Goal: Transaction & Acquisition: Purchase product/service

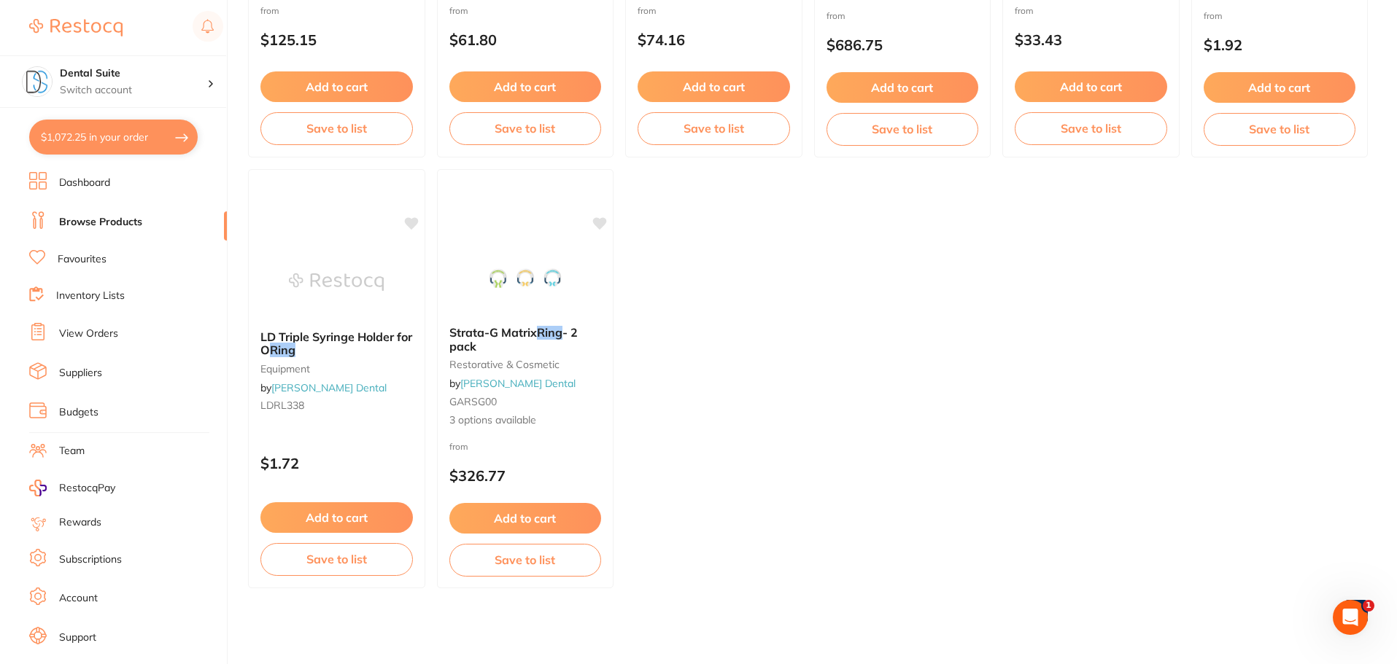
scroll to position [219, 0]
click at [114, 221] on link "Browse Products" at bounding box center [100, 222] width 83 height 15
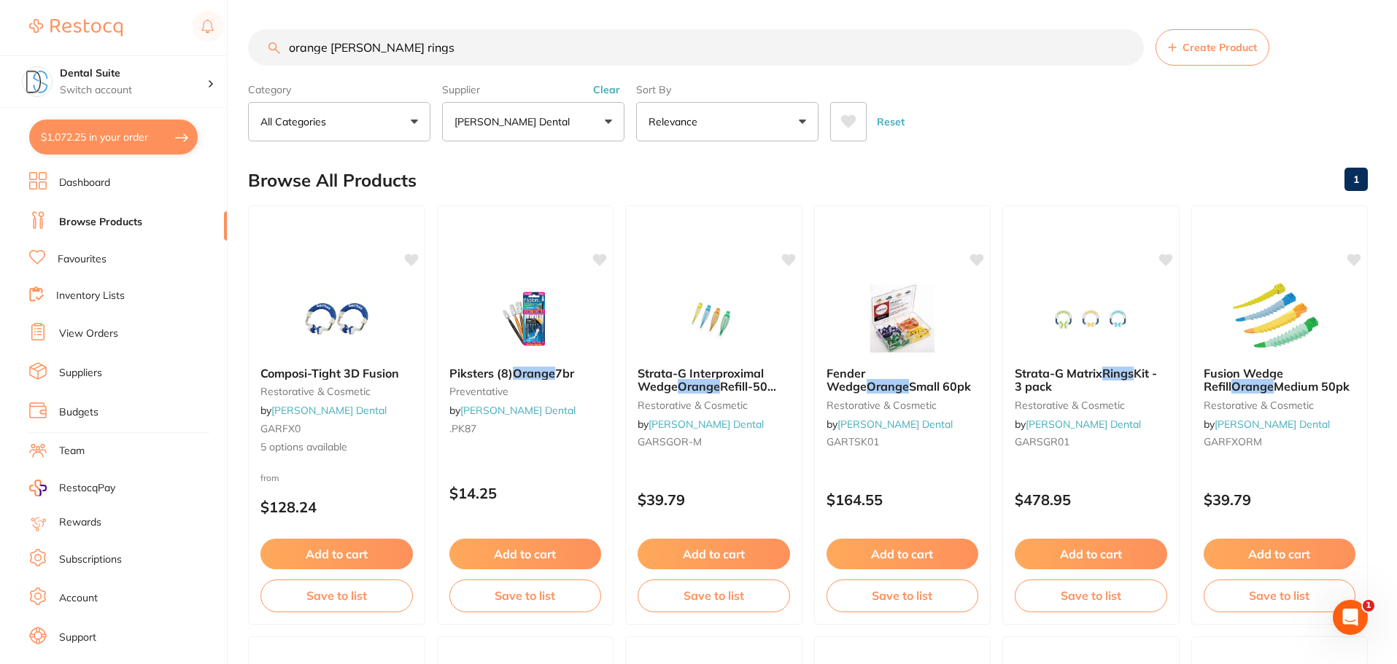
scroll to position [1, 0]
drag, startPoint x: 424, startPoint y: 55, endPoint x: 278, endPoint y: 76, distance: 147.3
click at [278, 76] on section "orange [PERSON_NAME] rings Create Product Category All Categories All Categorie…" at bounding box center [807, 85] width 1119 height 112
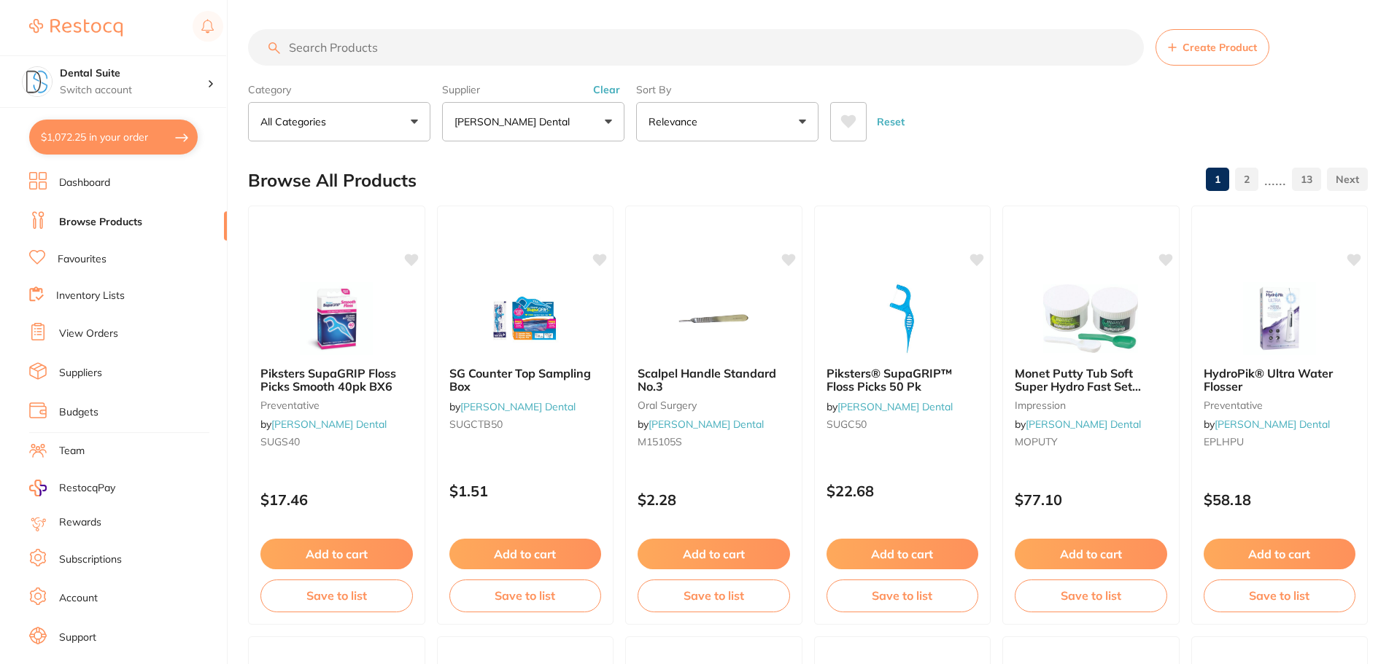
click at [526, 115] on p "[PERSON_NAME] Dental" at bounding box center [514, 121] width 121 height 15
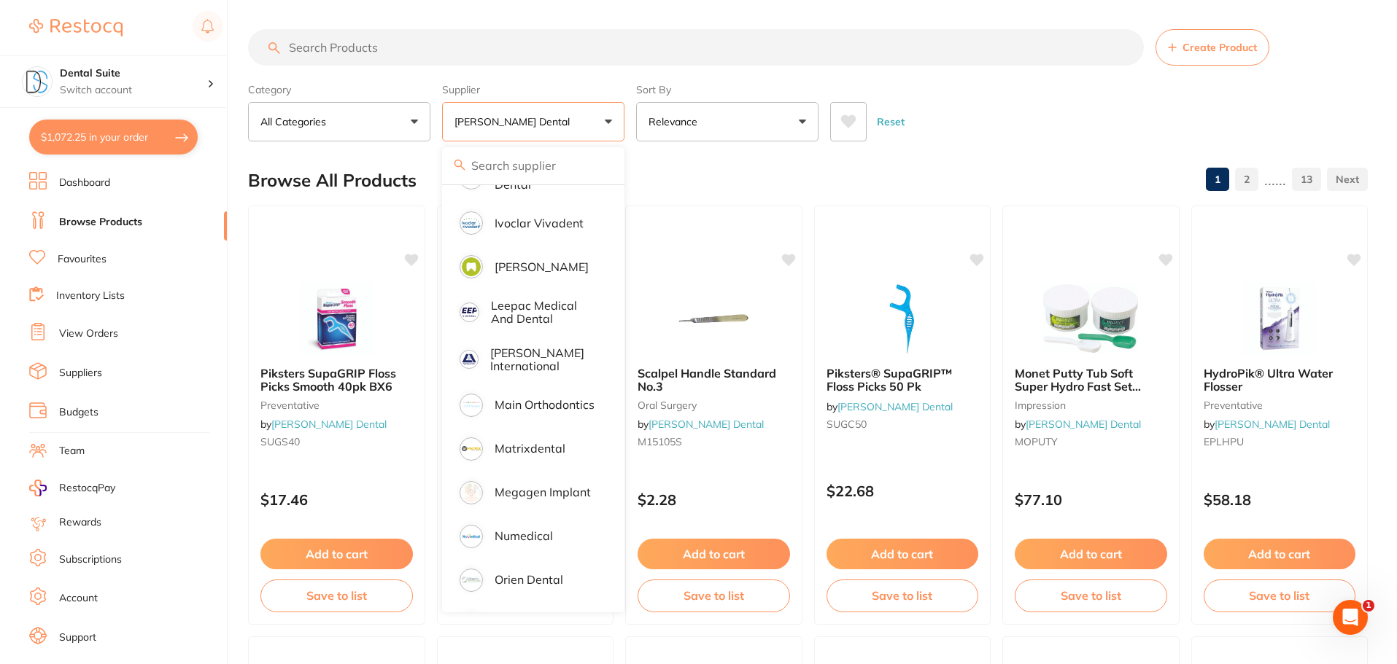
scroll to position [1021, 0]
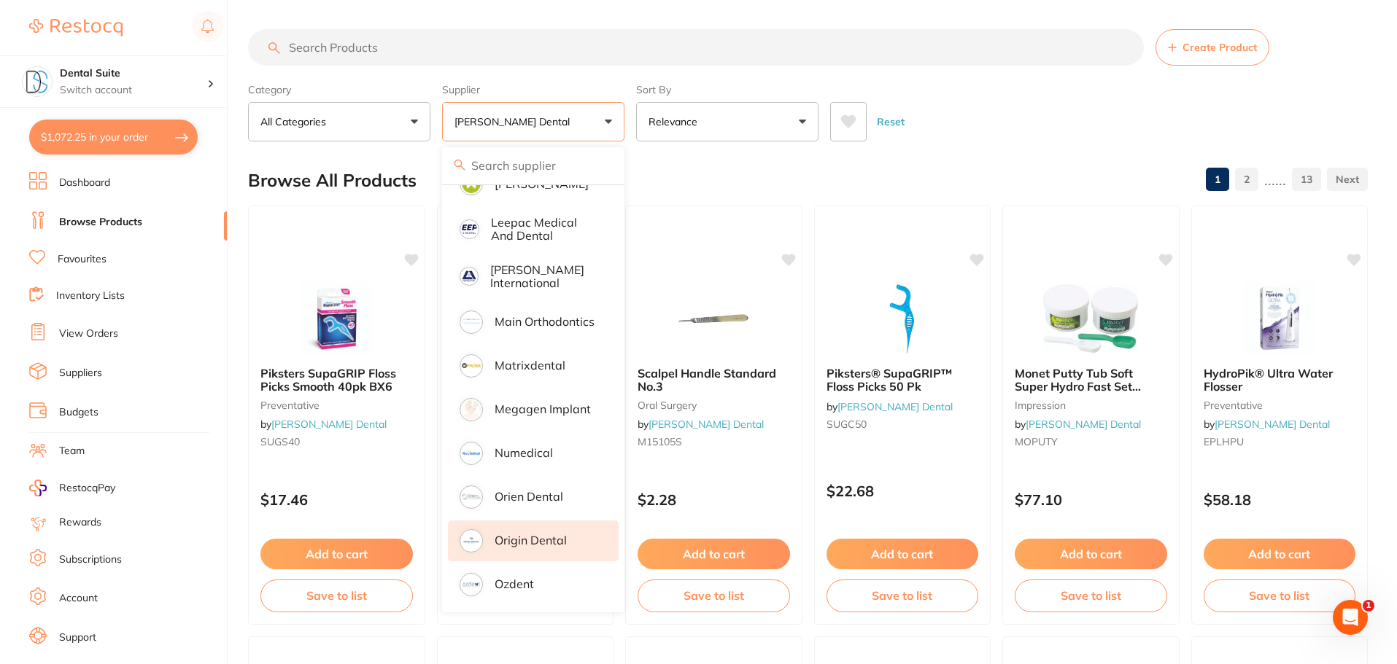
click at [527, 534] on p "Origin Dental" at bounding box center [530, 540] width 72 height 13
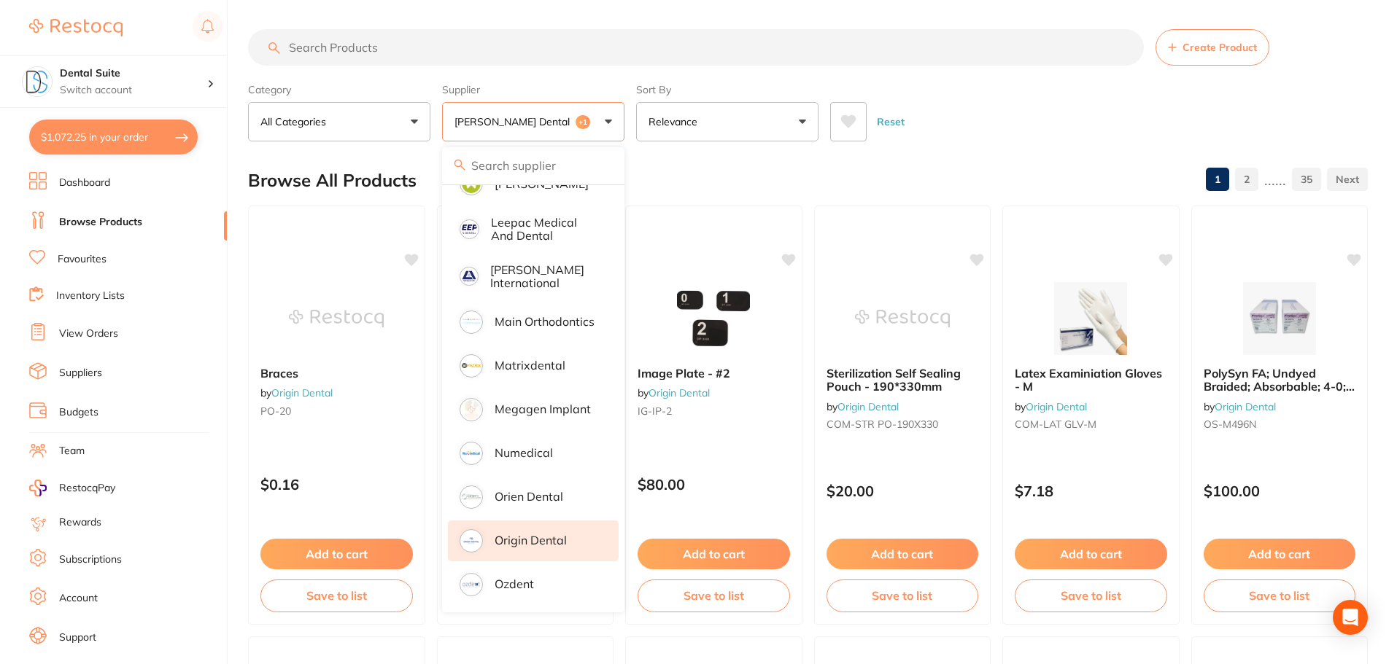
click at [387, 42] on input "search" at bounding box center [696, 47] width 896 height 36
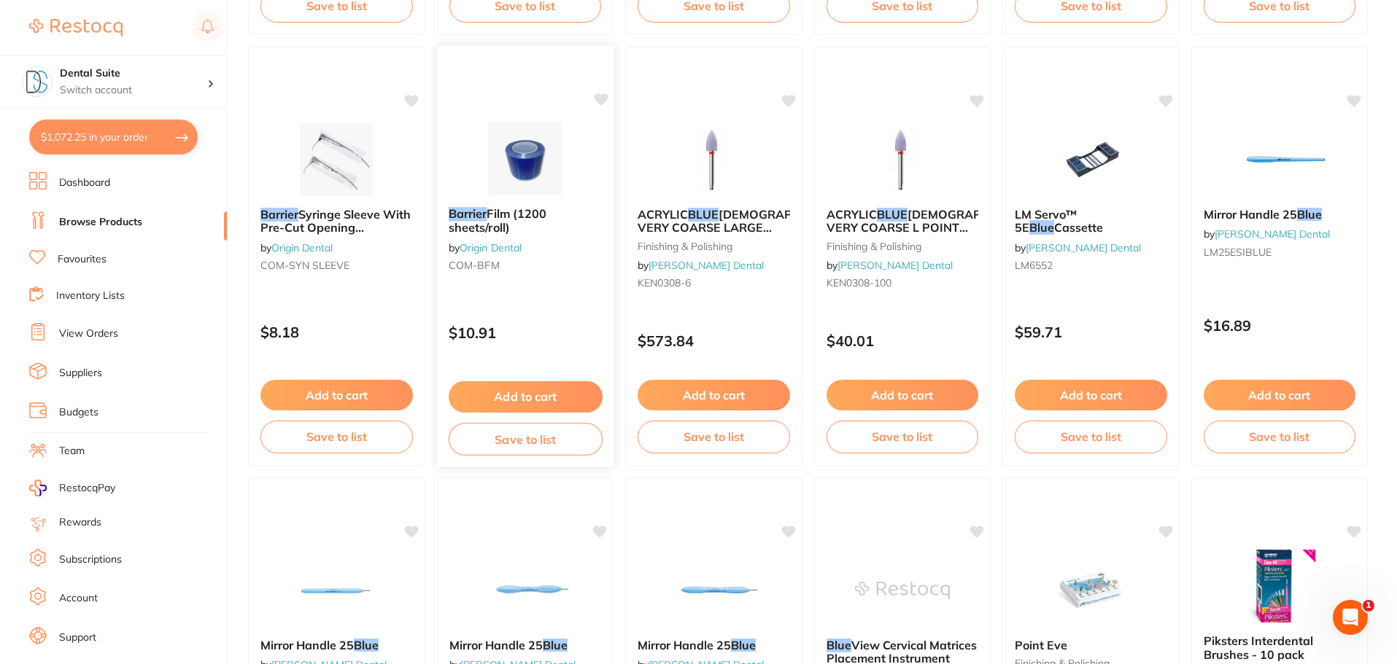
type input "blue barrier"
click at [518, 397] on button "Add to cart" at bounding box center [525, 396] width 154 height 31
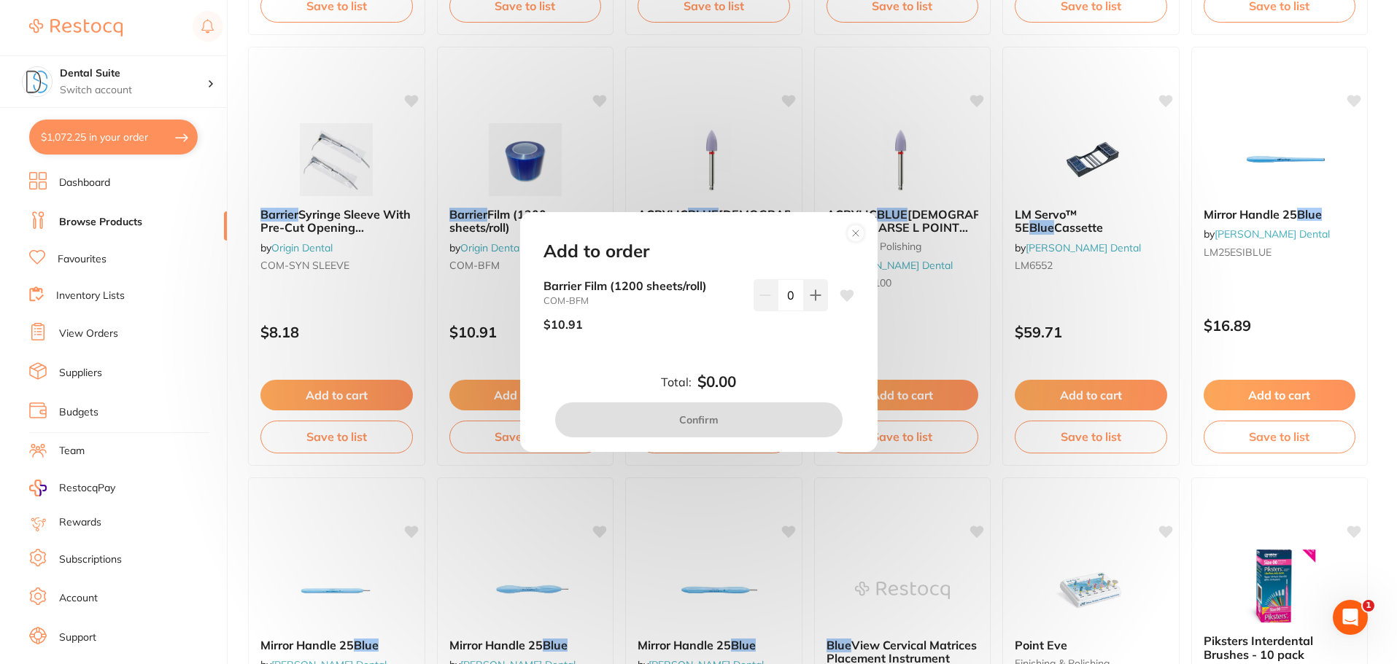
scroll to position [0, 0]
click at [815, 293] on icon at bounding box center [815, 296] width 12 height 12
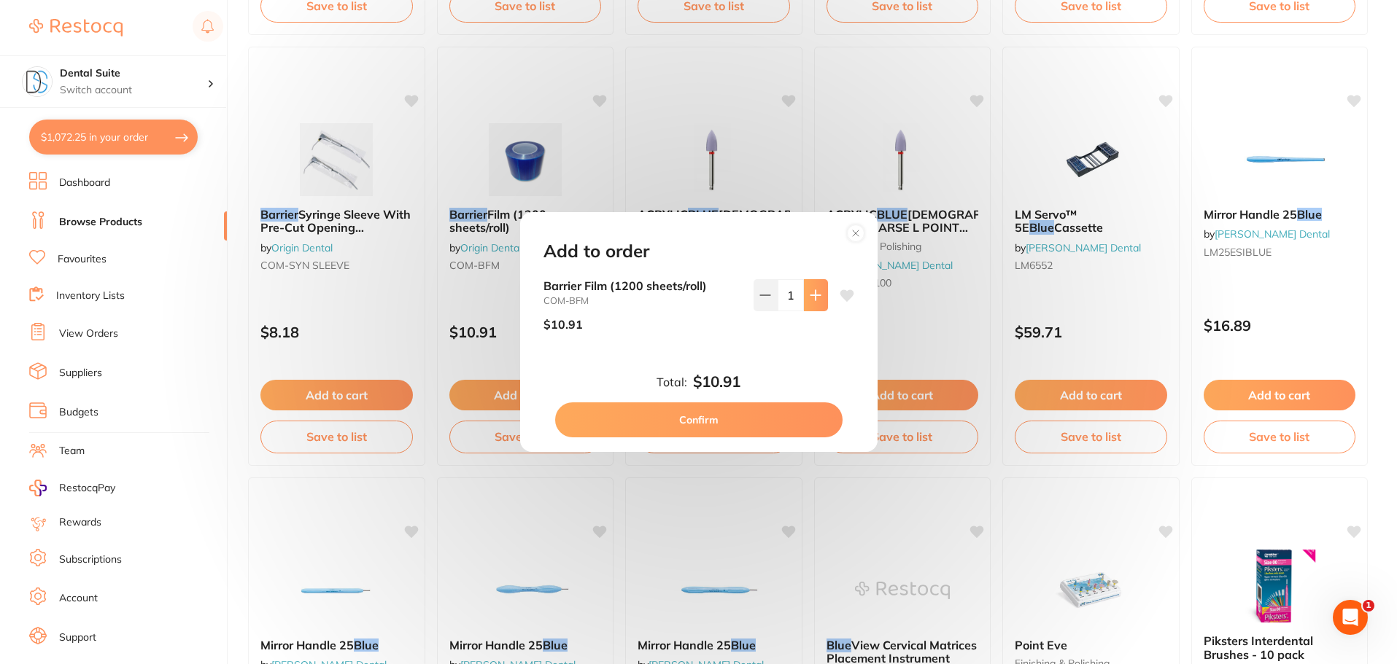
click at [815, 293] on icon at bounding box center [815, 296] width 12 height 12
type input "4"
click at [733, 411] on button "Confirm" at bounding box center [698, 420] width 287 height 35
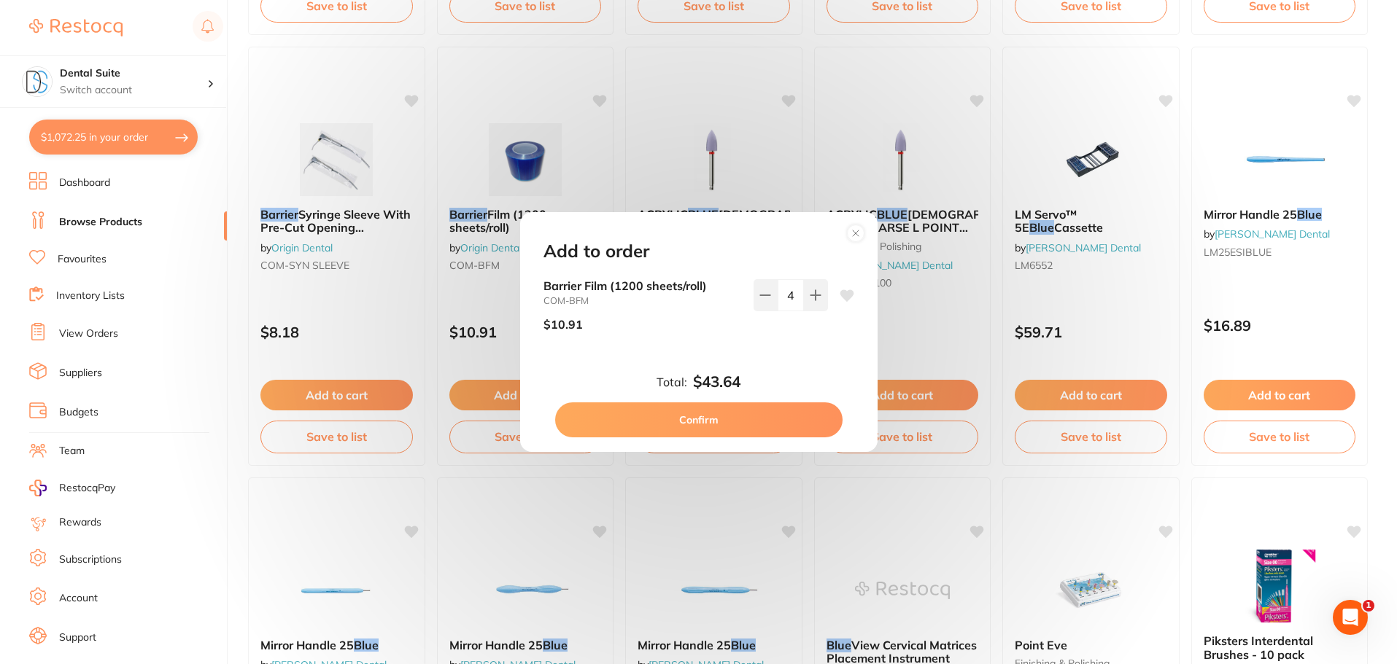
checkbox input "false"
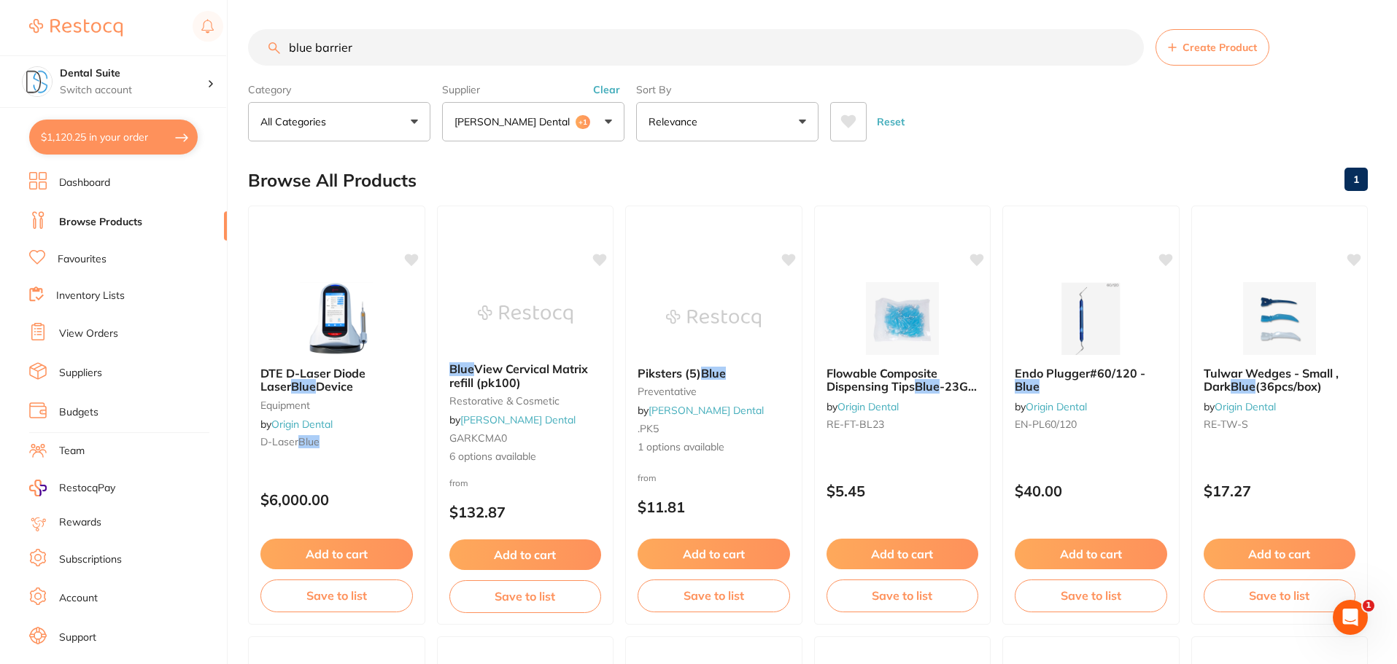
click at [605, 117] on button "[PERSON_NAME] Dental +1" at bounding box center [533, 121] width 182 height 39
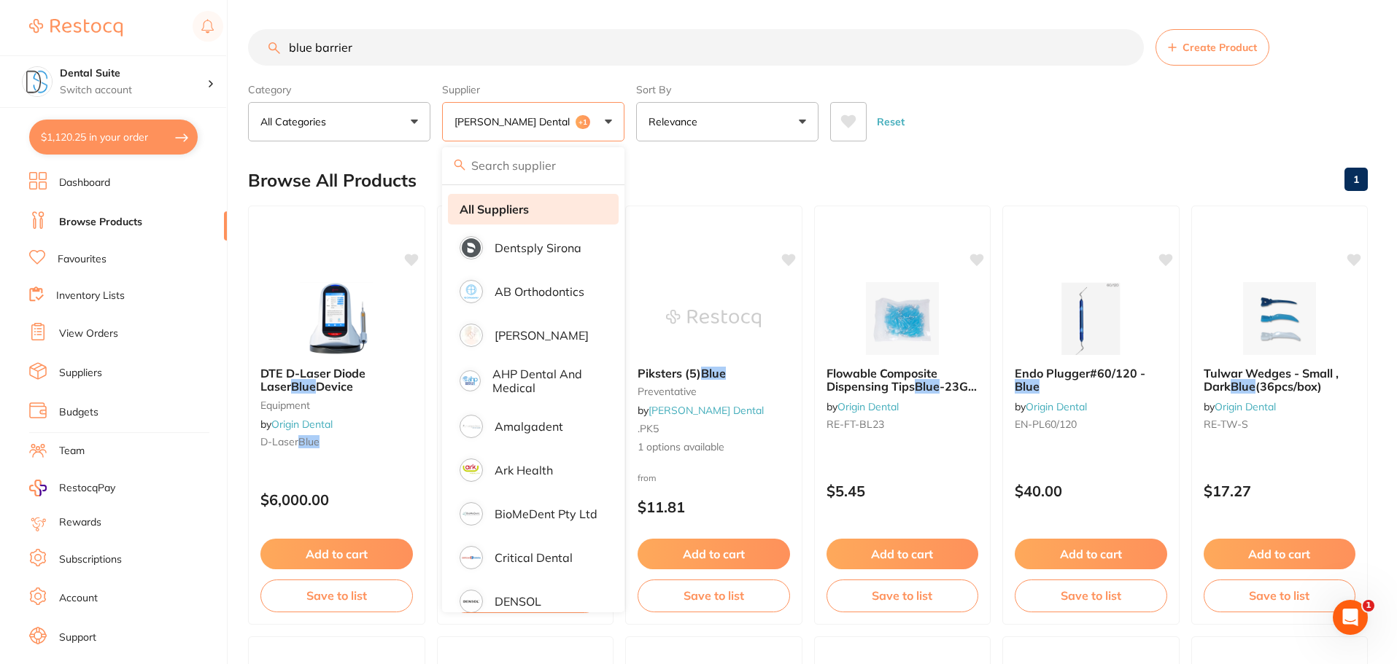
click at [510, 215] on strong "All Suppliers" at bounding box center [493, 209] width 69 height 13
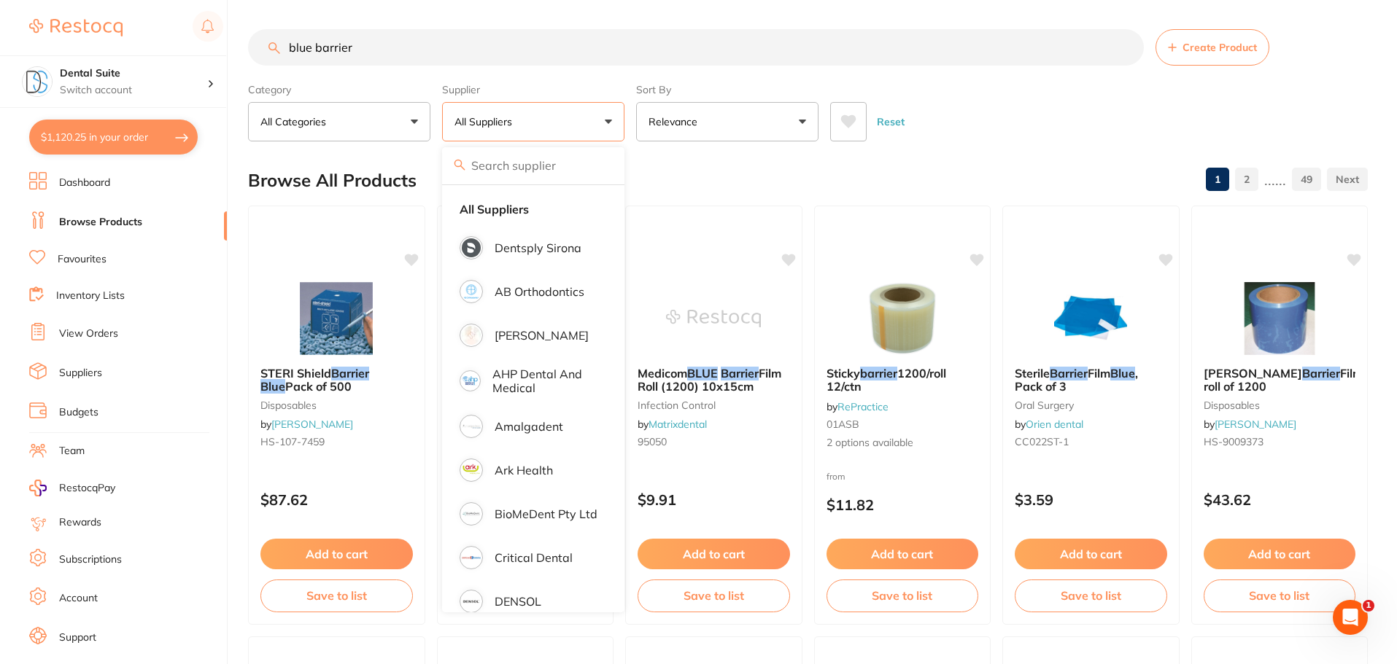
drag, startPoint x: 273, startPoint y: 42, endPoint x: 247, endPoint y: 42, distance: 26.3
click at [247, 42] on div "$1,120.25 Dental Suite Switch account Dental Suite $1,120.25 in your order Dash…" at bounding box center [698, 332] width 1397 height 664
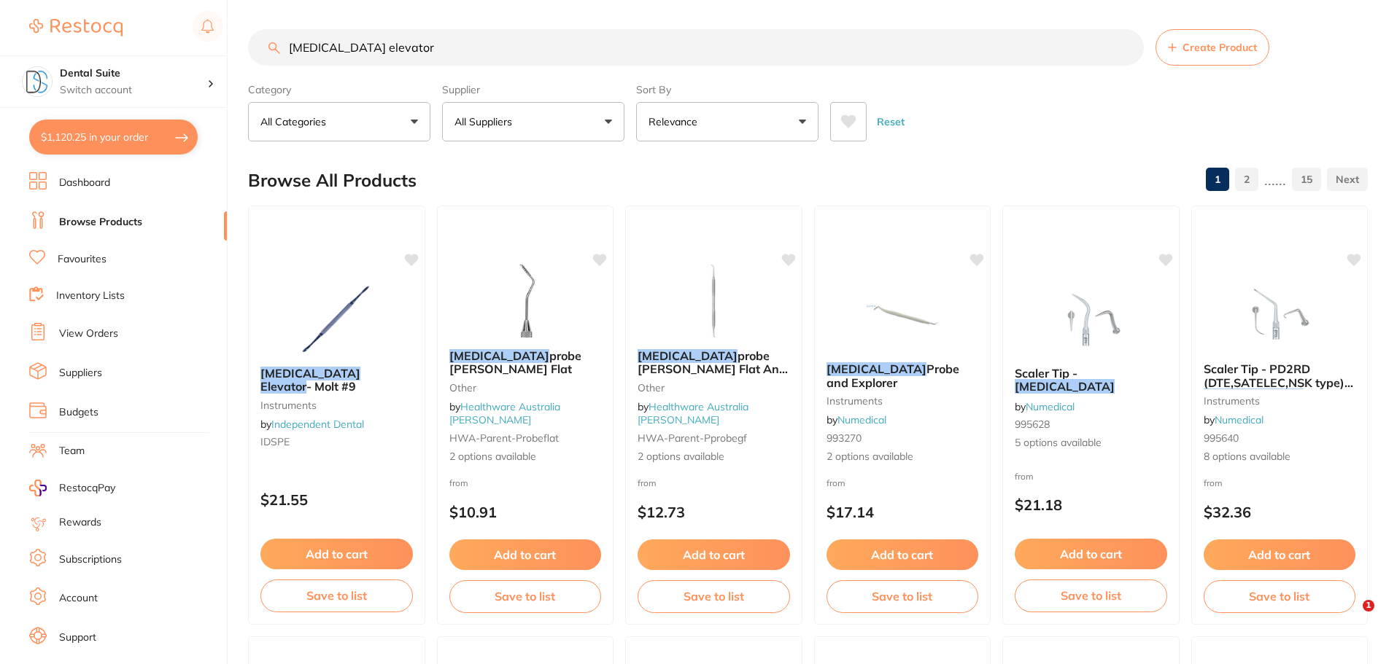
type input "[MEDICAL_DATA] elevator"
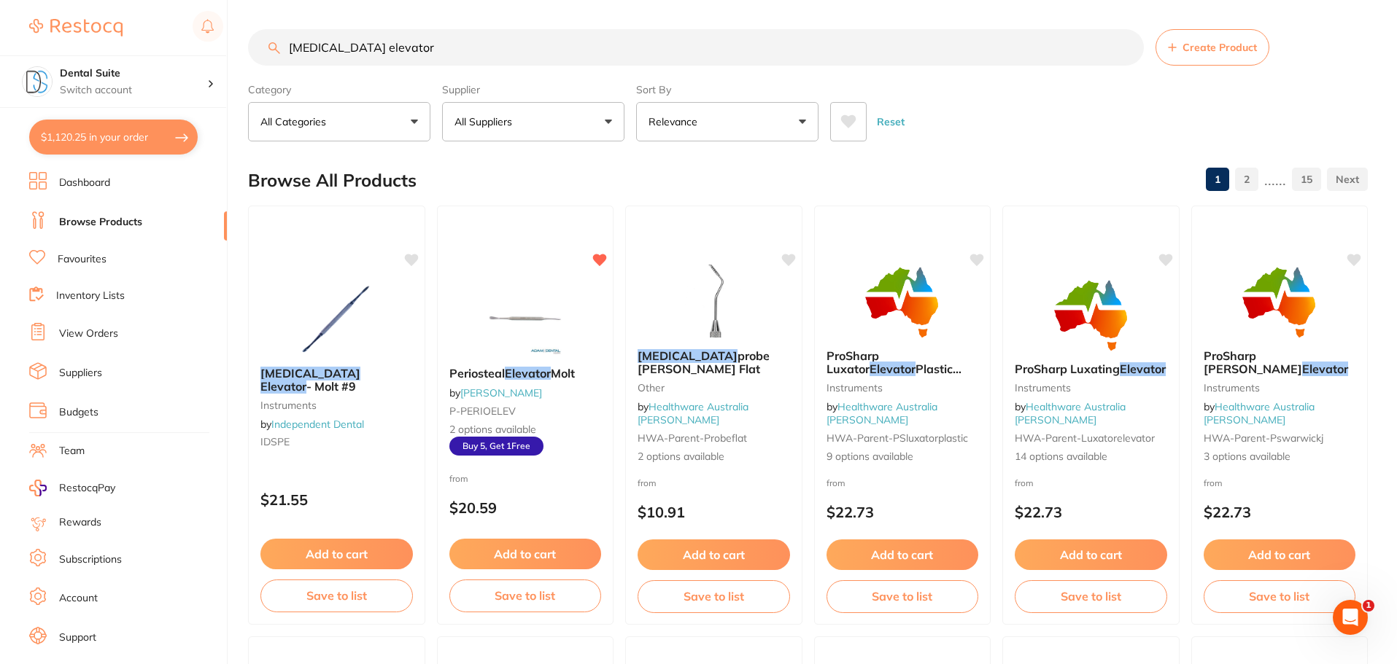
click at [66, 135] on button "$1,120.25 in your order" at bounding box center [113, 137] width 168 height 35
checkbox input "true"
